Goal: Feedback & Contribution: Leave review/rating

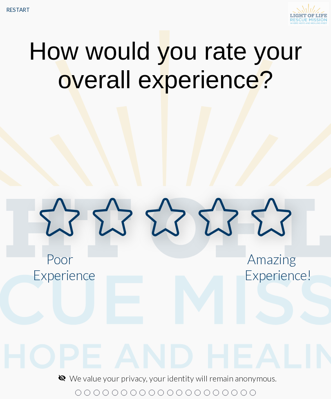
click at [218, 218] on icon at bounding box center [218, 217] width 38 height 36
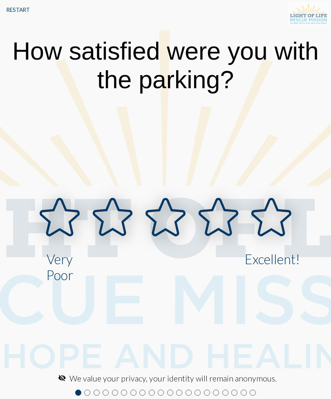
click at [266, 216] on icon at bounding box center [271, 217] width 38 height 36
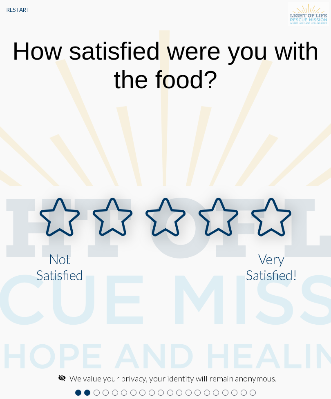
click at [263, 221] on icon at bounding box center [271, 217] width 38 height 36
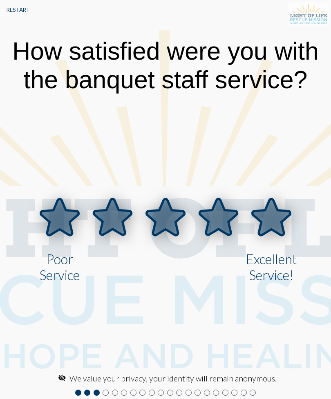
click at [272, 220] on icon at bounding box center [271, 217] width 38 height 36
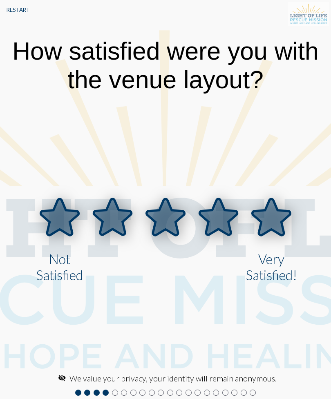
click at [267, 217] on icon at bounding box center [271, 217] width 38 height 36
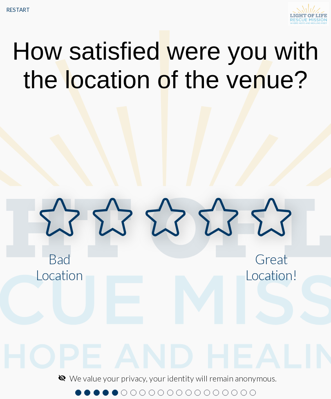
click at [271, 220] on icon at bounding box center [271, 217] width 38 height 36
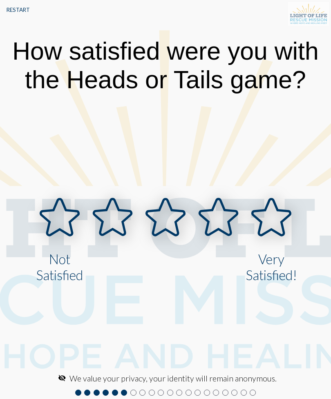
click at [271, 213] on icon at bounding box center [271, 217] width 38 height 36
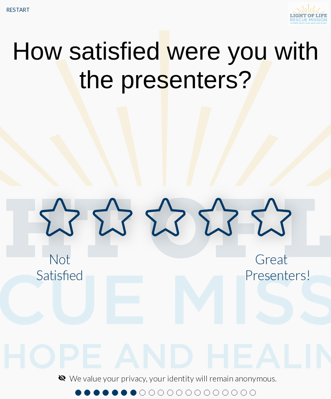
click at [277, 215] on icon at bounding box center [271, 217] width 38 height 36
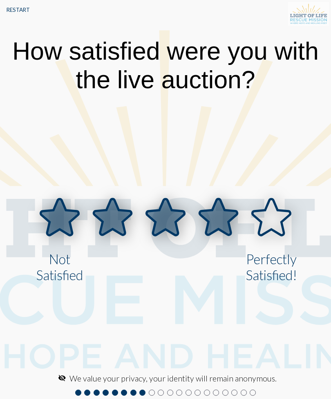
click at [228, 222] on icon at bounding box center [218, 217] width 38 height 36
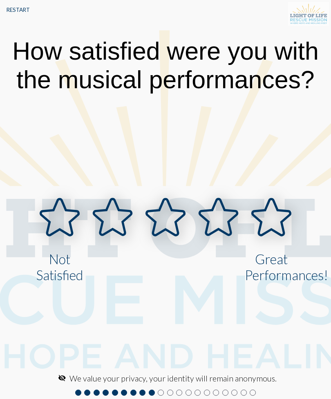
click at [266, 218] on icon at bounding box center [271, 217] width 38 height 36
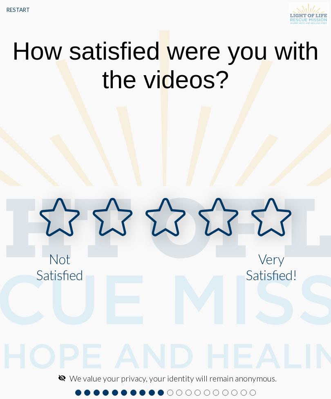
click at [268, 219] on icon at bounding box center [271, 217] width 38 height 36
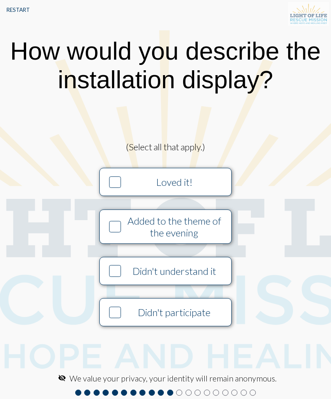
click at [213, 231] on div "Added to the theme of the evening" at bounding box center [174, 227] width 101 height 24
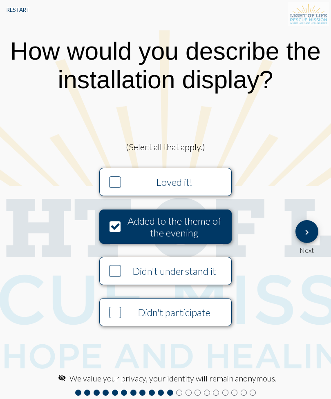
click at [305, 228] on mat-icon "keyboard_arrow_right" at bounding box center [307, 232] width 10 height 10
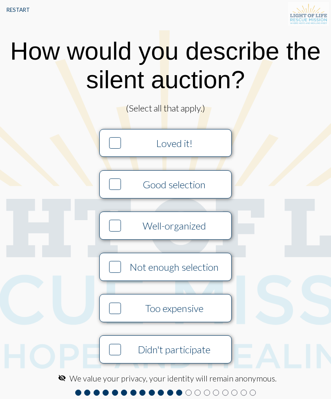
scroll to position [5, 0]
click at [206, 356] on button "Didn't participate" at bounding box center [165, 349] width 132 height 28
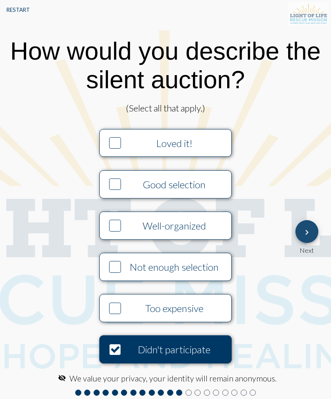
click at [302, 236] on mat-icon "keyboard_arrow_right" at bounding box center [307, 232] width 10 height 10
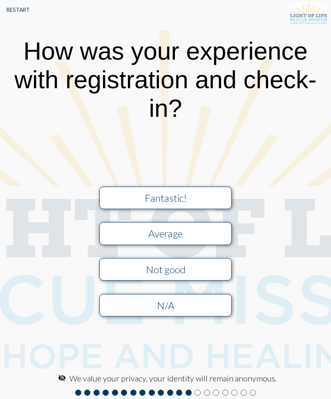
click at [209, 208] on button "Fantastic!" at bounding box center [165, 198] width 132 height 22
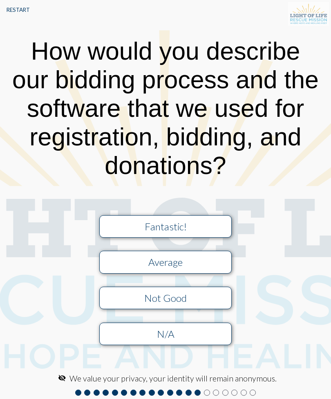
click at [220, 223] on div "Fantastic!" at bounding box center [165, 226] width 118 height 12
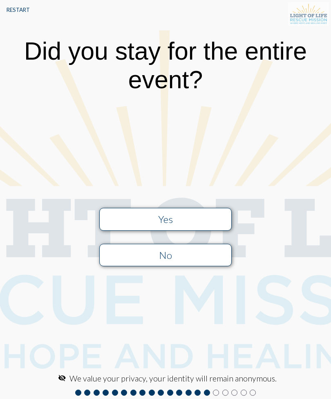
click at [219, 217] on div "Yes" at bounding box center [165, 219] width 118 height 12
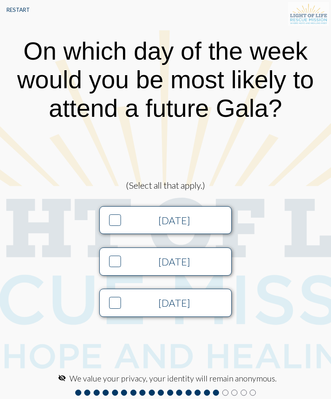
click at [209, 302] on div "[DATE]" at bounding box center [174, 303] width 101 height 12
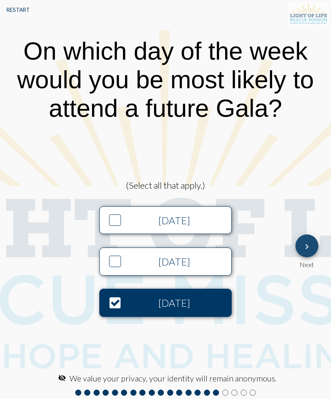
click at [301, 249] on button "keyboard_arrow_right" at bounding box center [306, 245] width 23 height 23
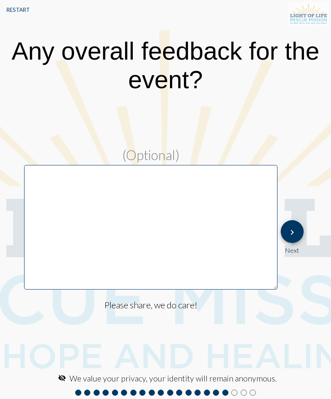
click at [293, 233] on mat-icon "keyboard_arrow_right" at bounding box center [292, 232] width 10 height 10
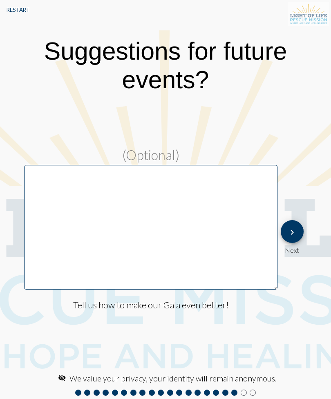
click at [292, 234] on mat-icon "keyboard_arrow_right" at bounding box center [292, 232] width 10 height 10
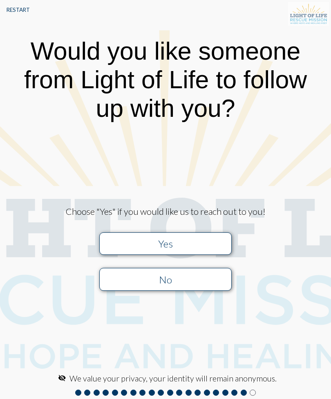
click at [295, 245] on div "Choose "Yes" if you would like us to reach out to you! Yes No keyboard_arrow_ri…" at bounding box center [165, 251] width 331 height 91
click at [214, 285] on div "No" at bounding box center [165, 280] width 118 height 12
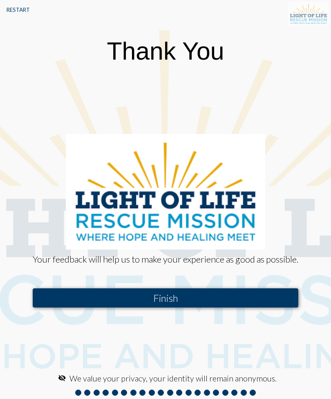
click at [180, 307] on button "Finish" at bounding box center [165, 297] width 265 height 19
